Goal: Transaction & Acquisition: Purchase product/service

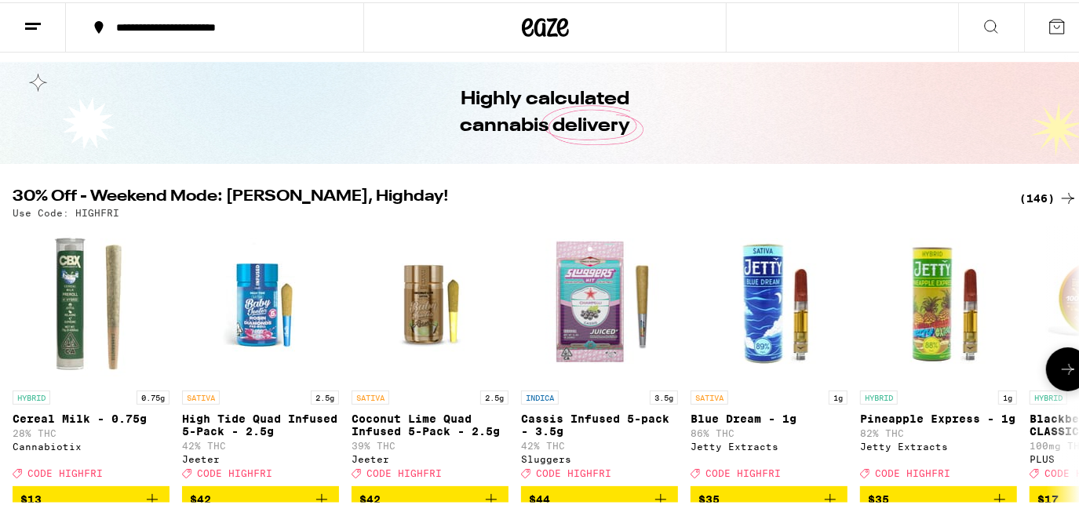
scroll to position [71, 0]
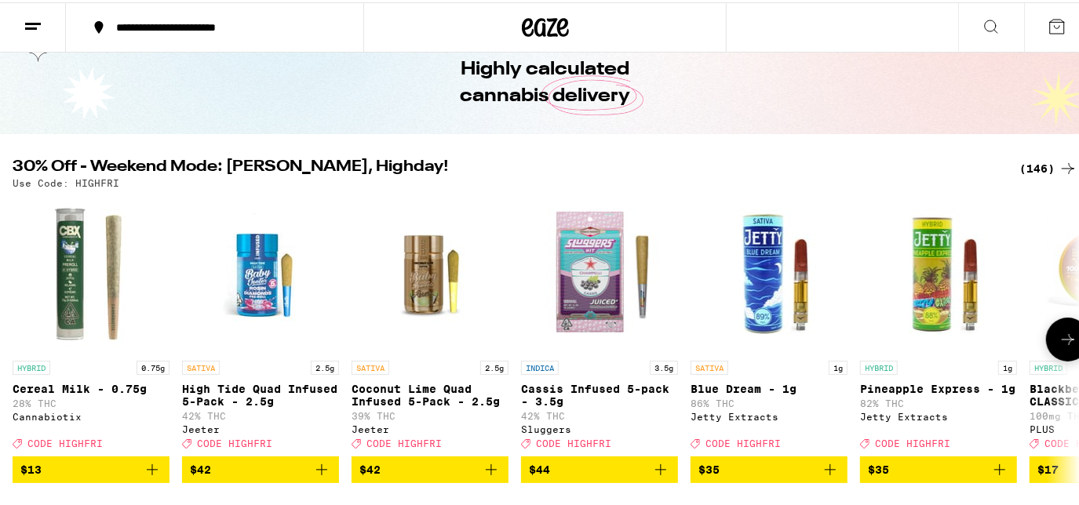
click at [1071, 351] on button at bounding box center [1068, 337] width 44 height 44
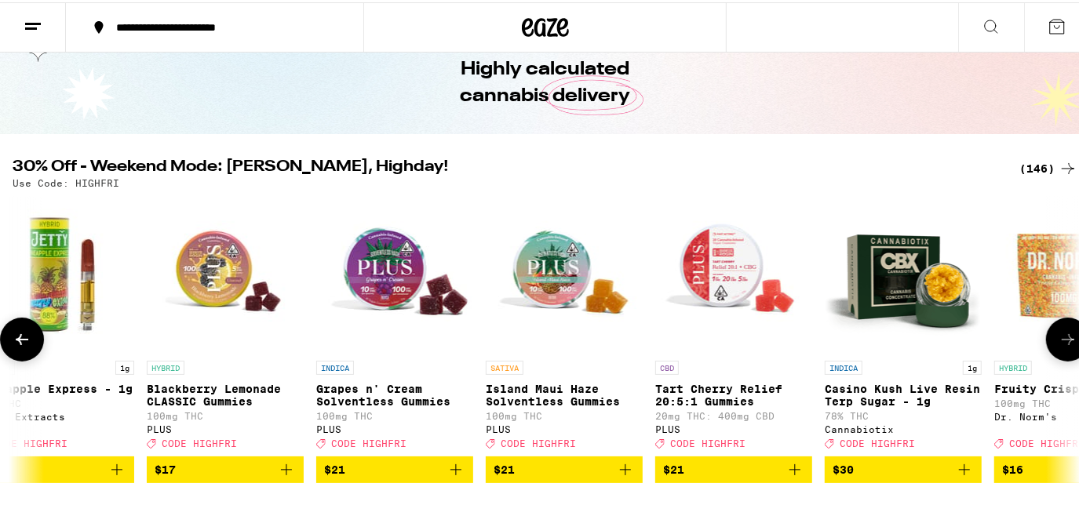
click at [1066, 351] on button at bounding box center [1068, 337] width 44 height 44
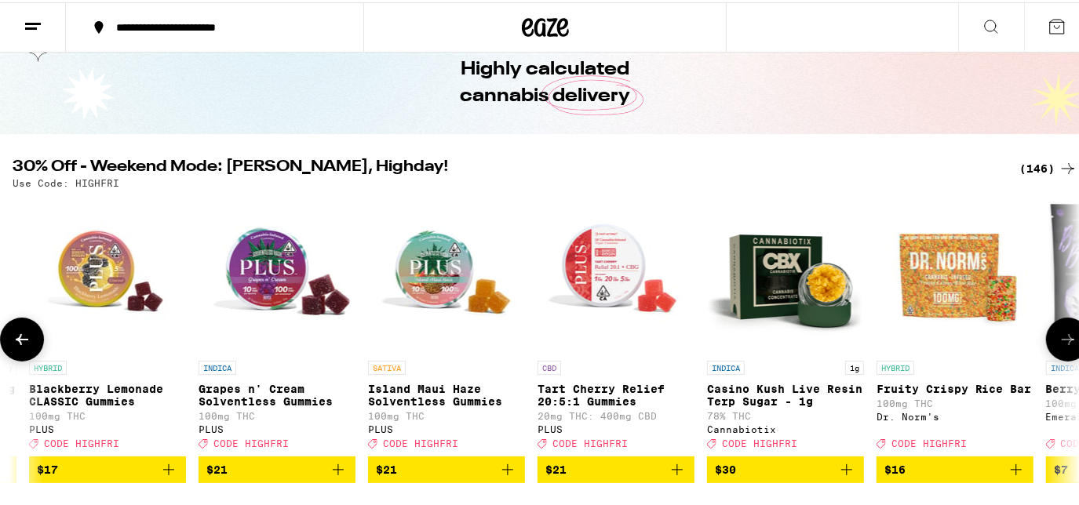
scroll to position [0, 0]
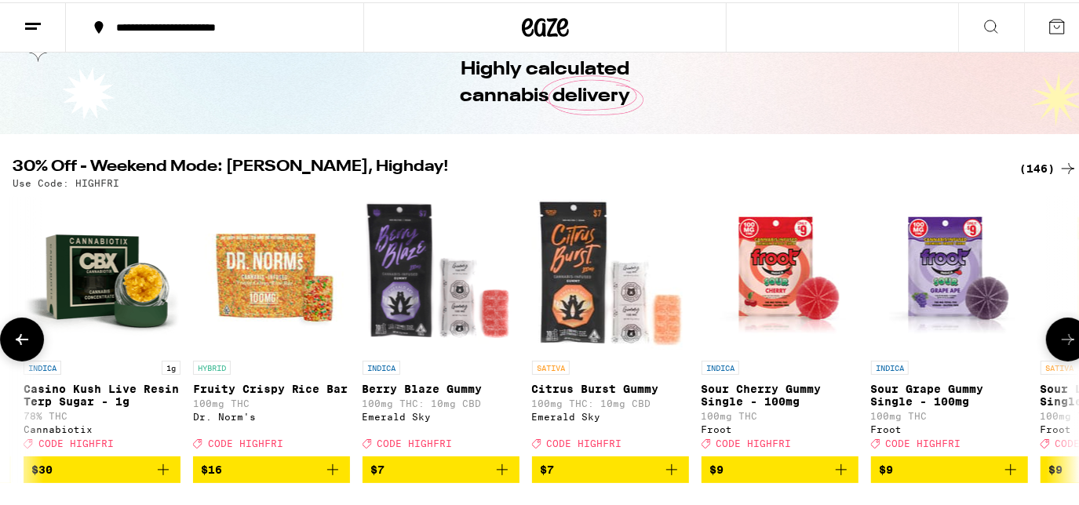
click at [1061, 347] on icon at bounding box center [1067, 337] width 19 height 19
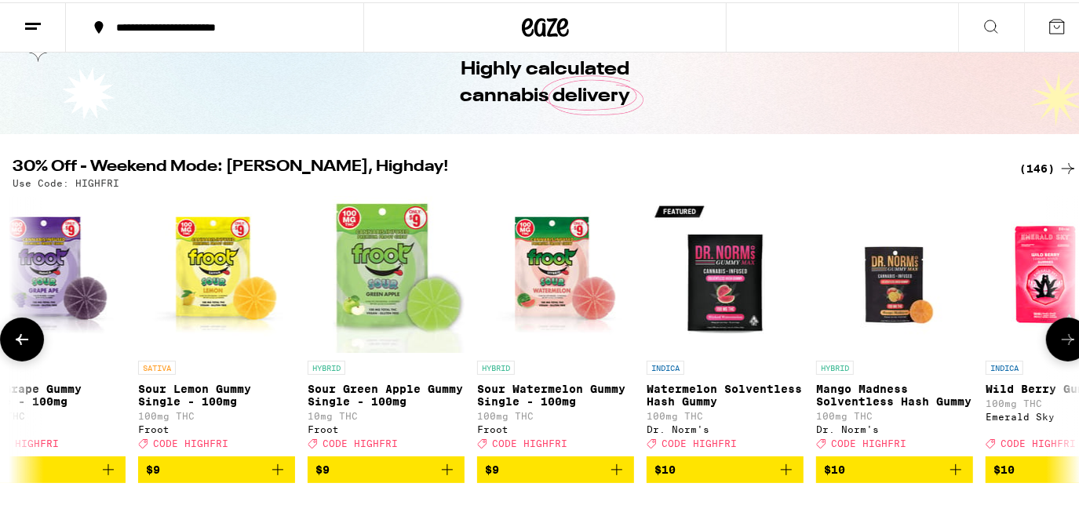
click at [1061, 347] on icon at bounding box center [1067, 337] width 19 height 19
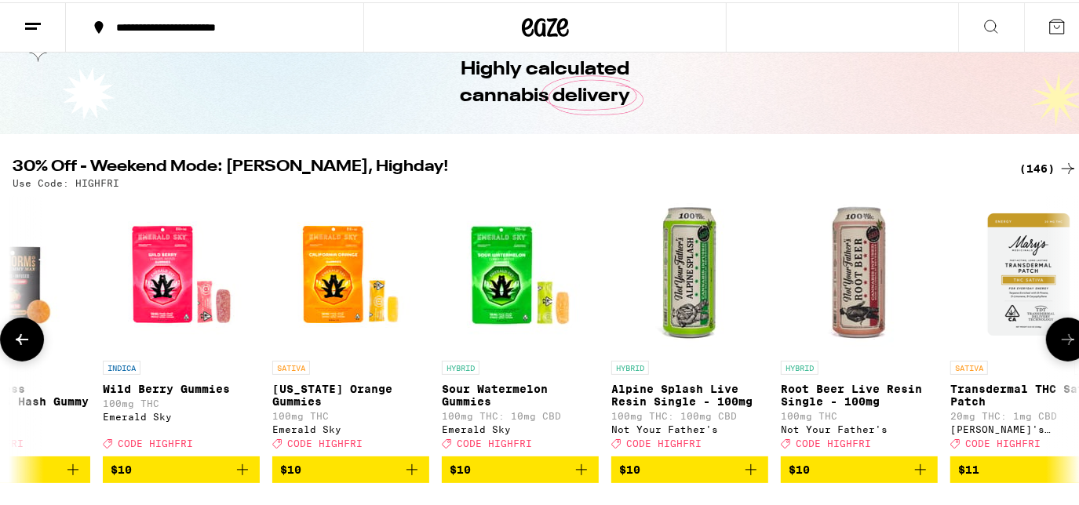
click at [1059, 345] on icon at bounding box center [1067, 337] width 19 height 19
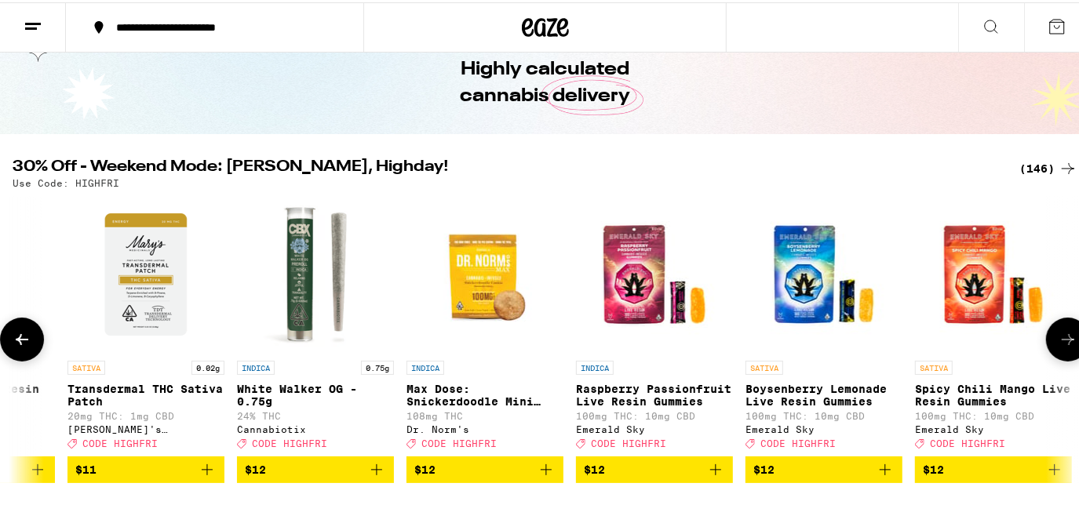
click at [1061, 343] on icon at bounding box center [1067, 337] width 13 height 11
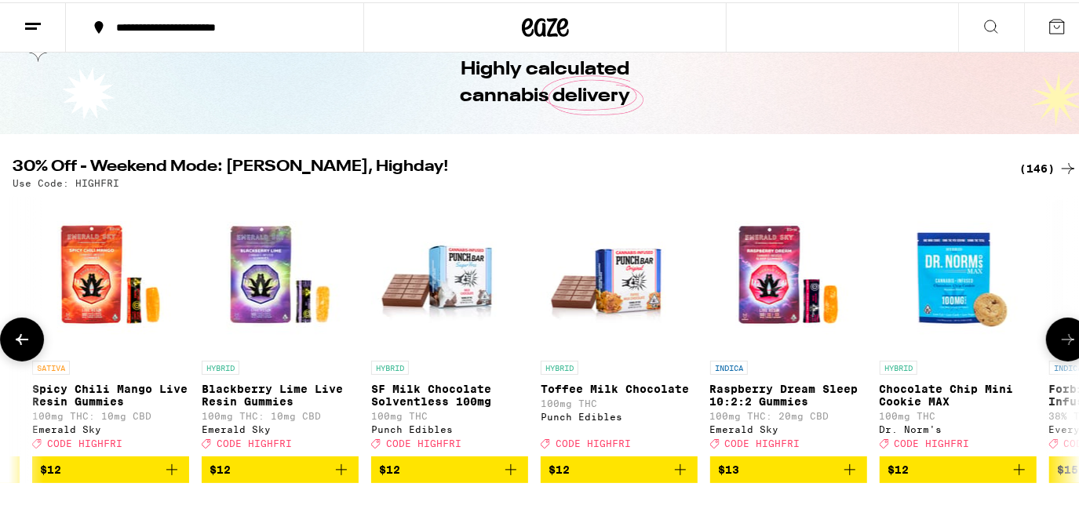
click at [1058, 344] on icon at bounding box center [1067, 337] width 19 height 19
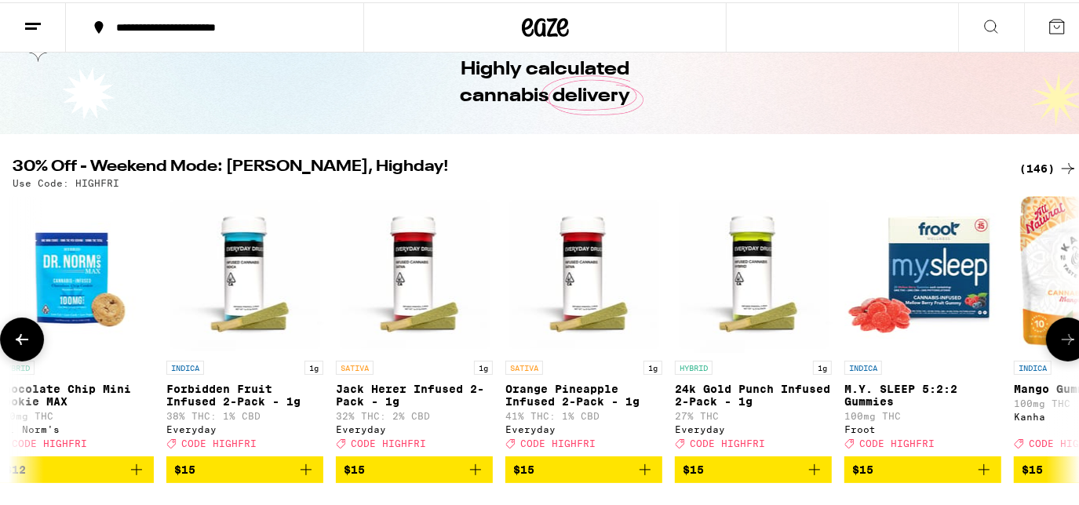
click at [1058, 344] on icon at bounding box center [1067, 337] width 19 height 19
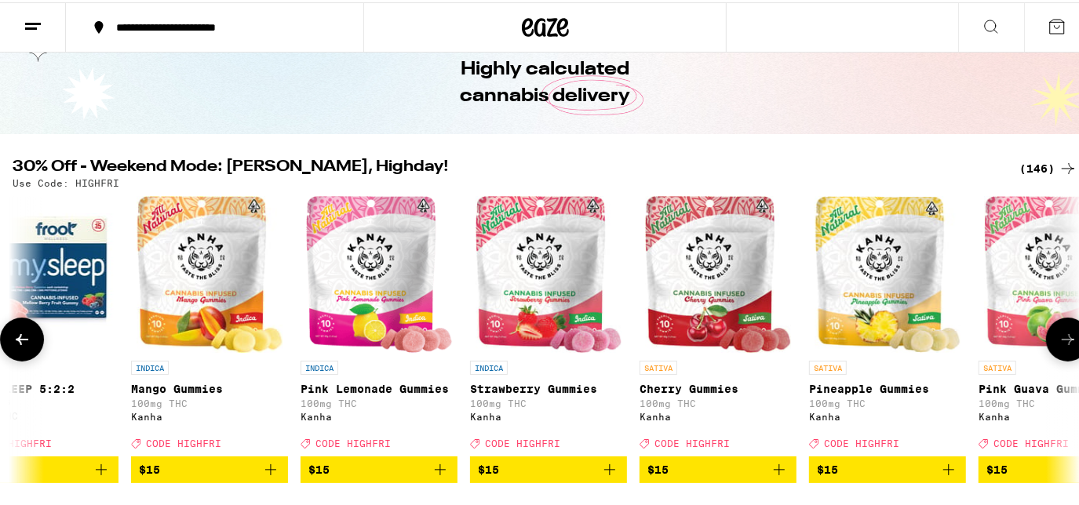
click at [1058, 344] on icon at bounding box center [1067, 337] width 19 height 19
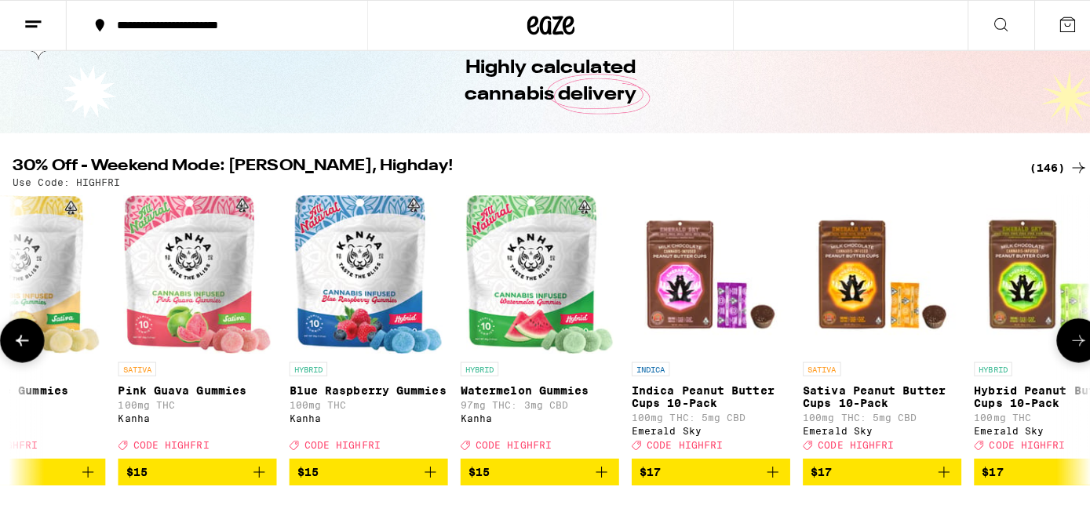
scroll to position [0, 7881]
